Goal: Contribute content: Add original content to the website for others to see

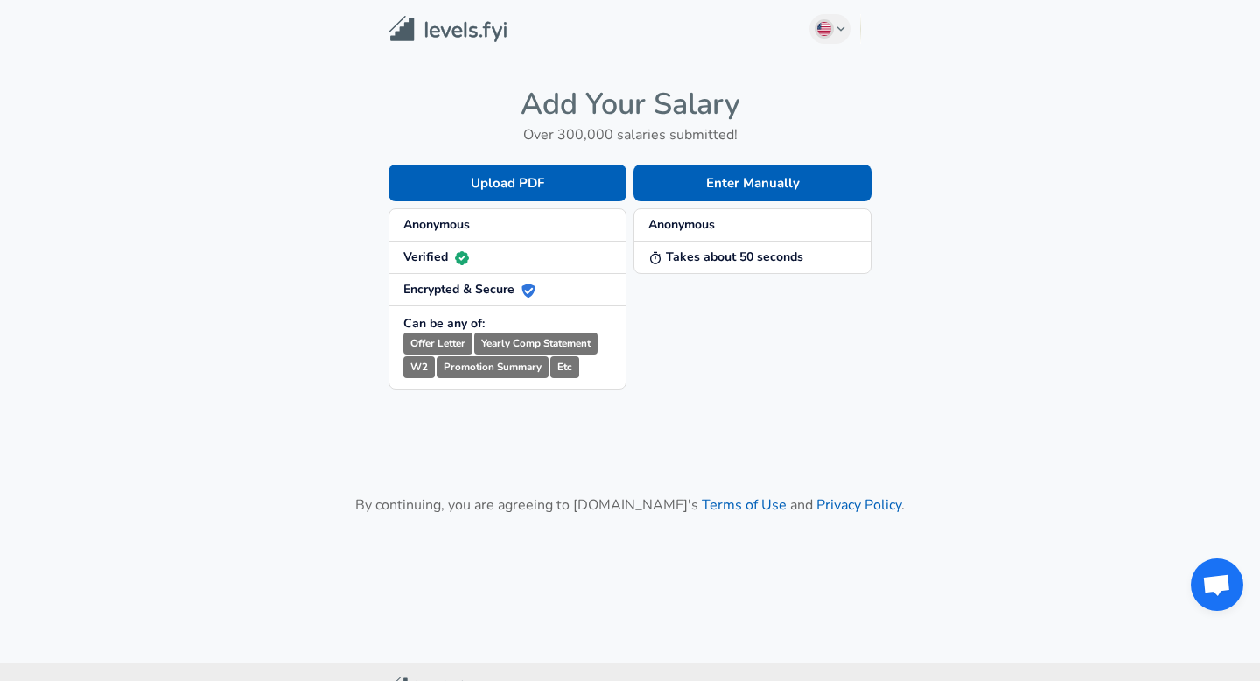
click at [463, 36] on img at bounding box center [448, 29] width 118 height 27
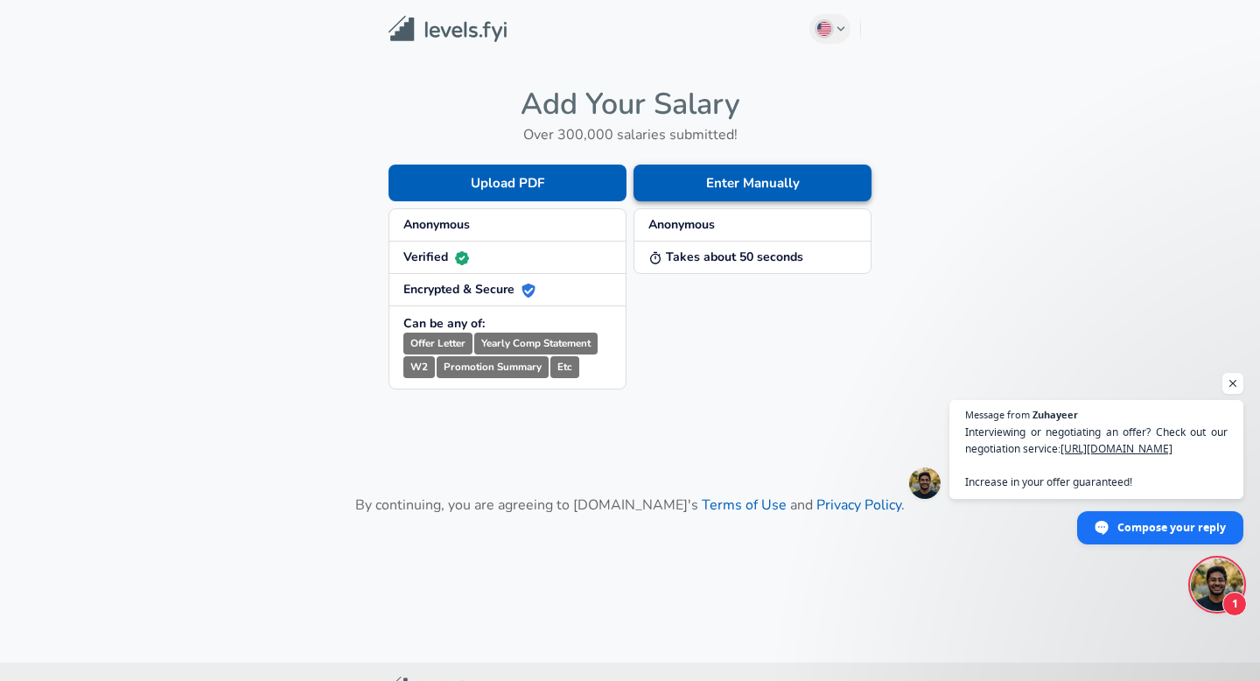
click at [715, 192] on button "Enter Manually" at bounding box center [753, 183] width 238 height 37
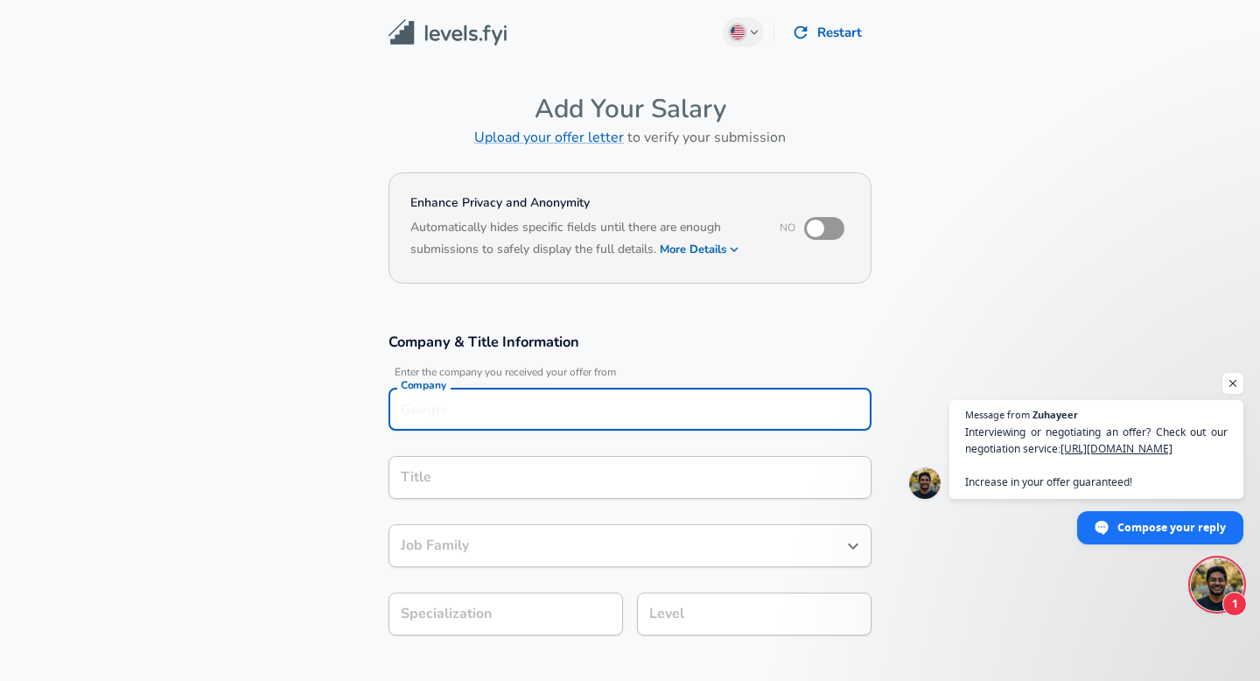
scroll to position [18, 0]
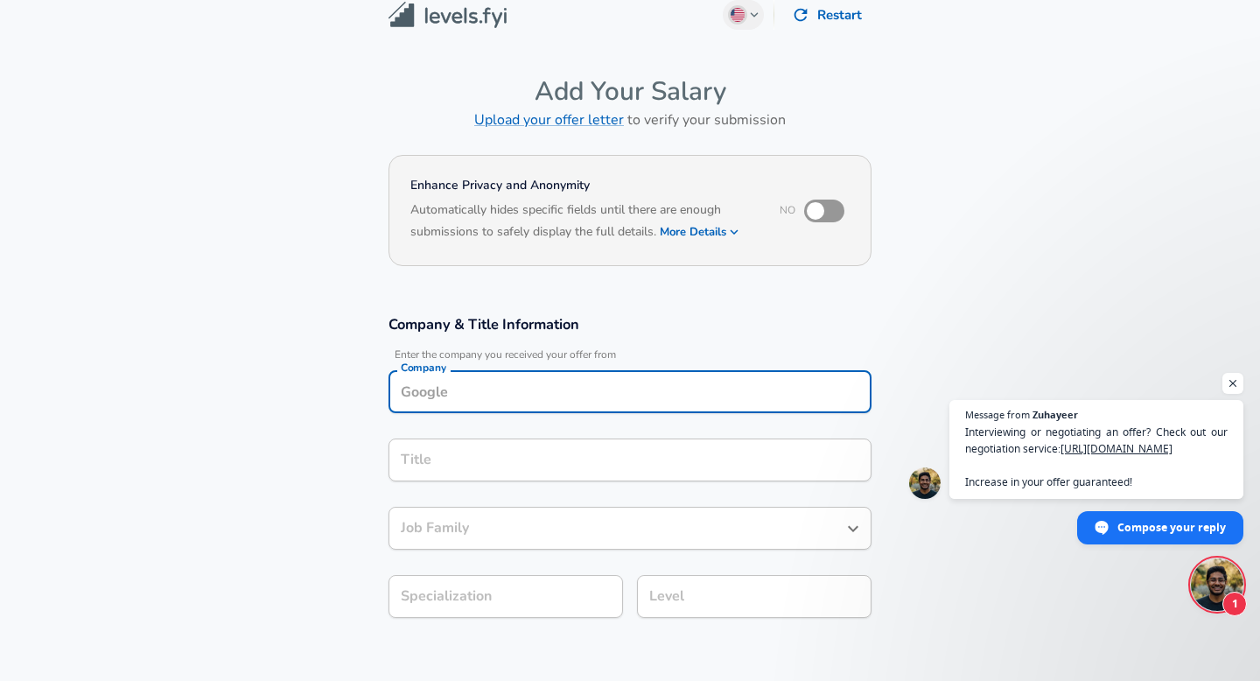
click at [504, 398] on input "Company" at bounding box center [629, 391] width 467 height 27
click at [525, 438] on li "ATEC Sp ine" at bounding box center [630, 434] width 483 height 26
type input "ATEC Spine"
click at [491, 467] on input "Title" at bounding box center [629, 459] width 467 height 27
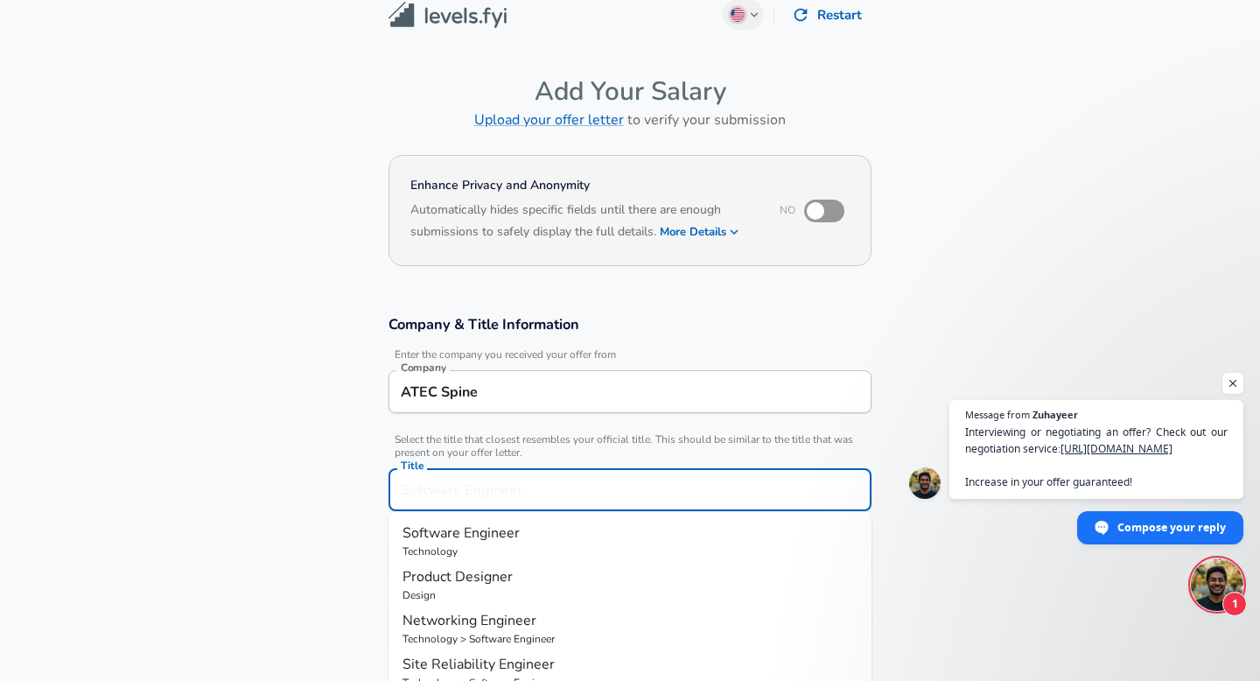
scroll to position [53, 0]
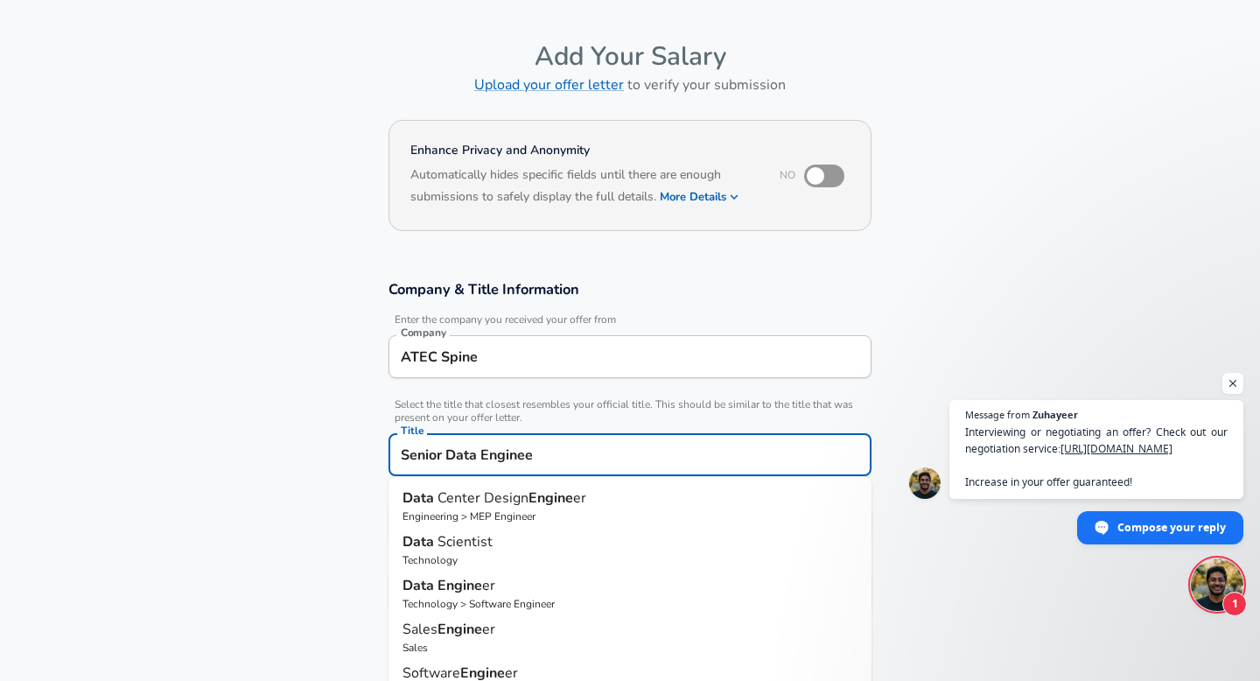
type input "Senior Data Engineer"
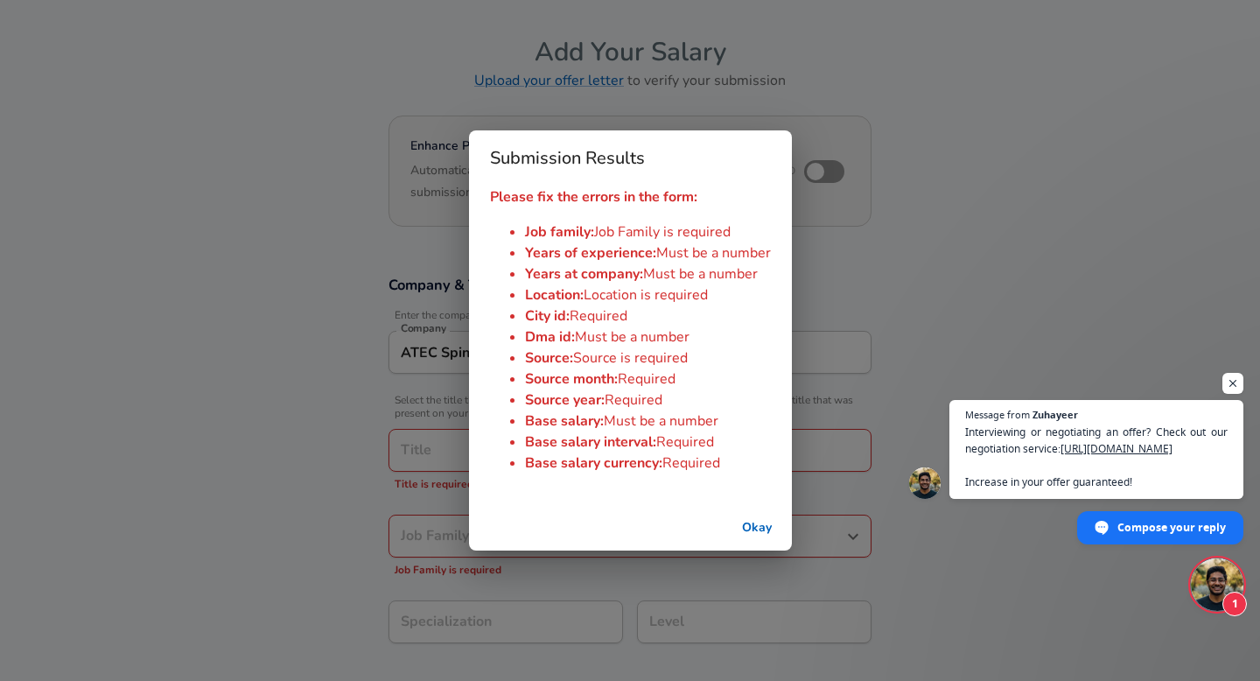
click at [764, 526] on button "Okay" at bounding box center [757, 528] width 56 height 32
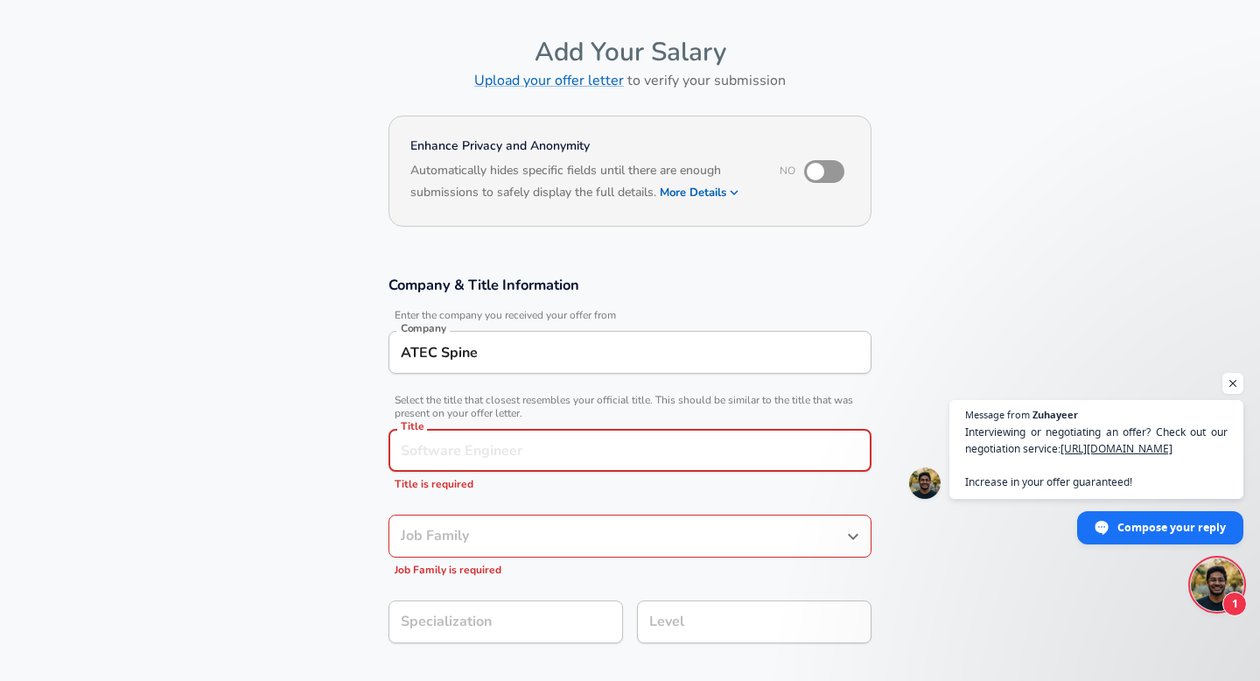
scroll to position [69, 0]
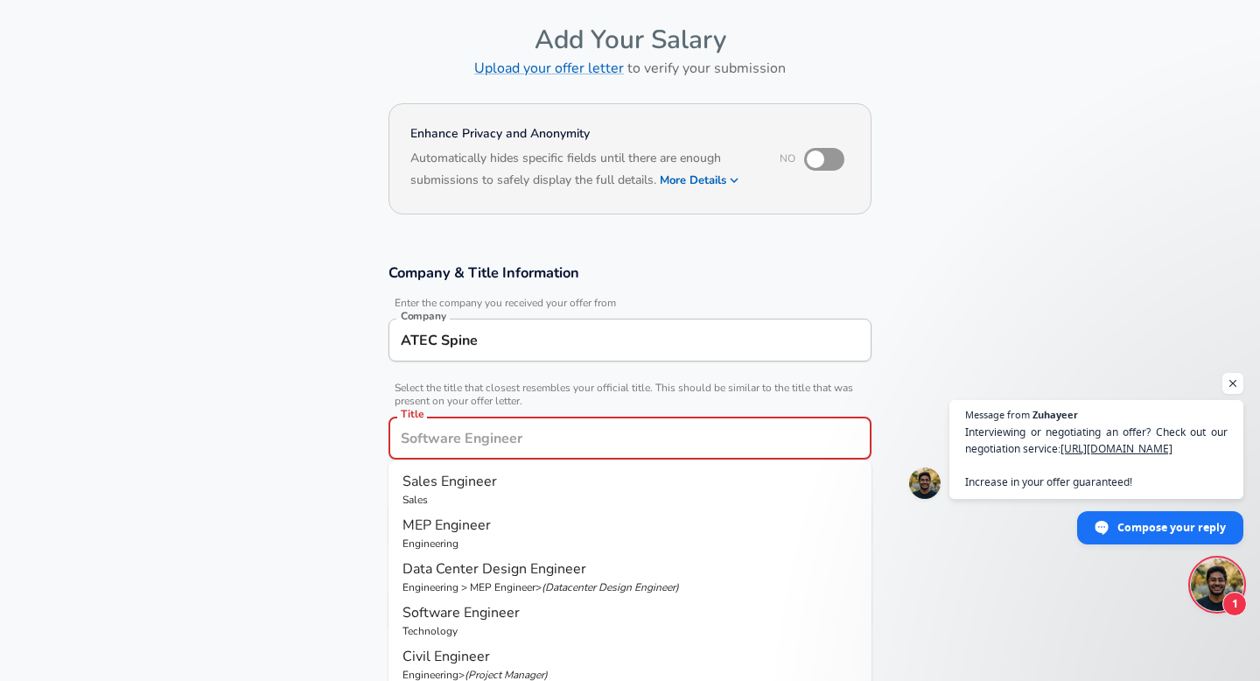
click at [569, 445] on input "Title" at bounding box center [629, 437] width 467 height 27
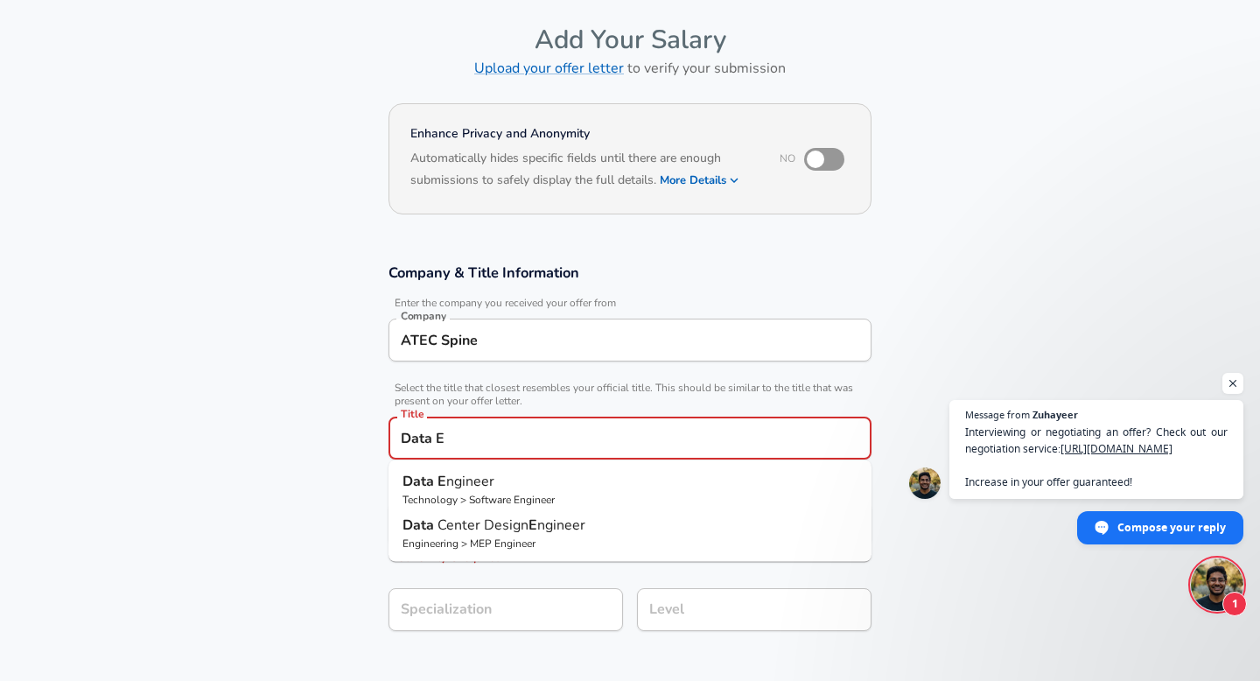
type input "Data E"
click at [968, 217] on section "Enhance Privacy and Anonymity No Automatically hides specific fields until ther…" at bounding box center [630, 170] width 1260 height 144
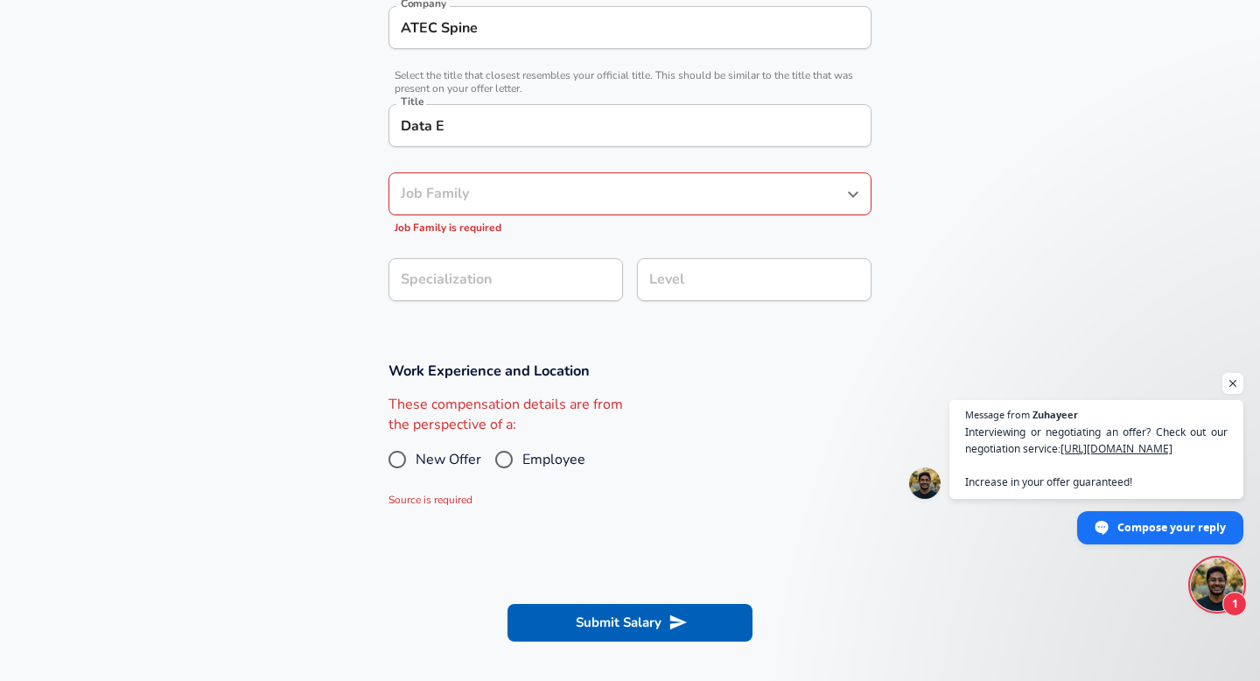
scroll to position [382, 0]
